Goal: Information Seeking & Learning: Learn about a topic

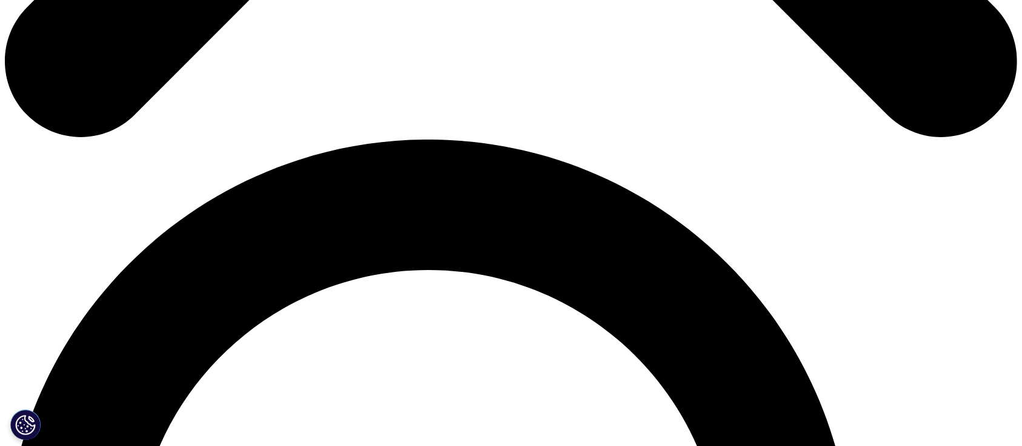
scroll to position [808, 0]
